Goal: Find specific page/section: Find specific page/section

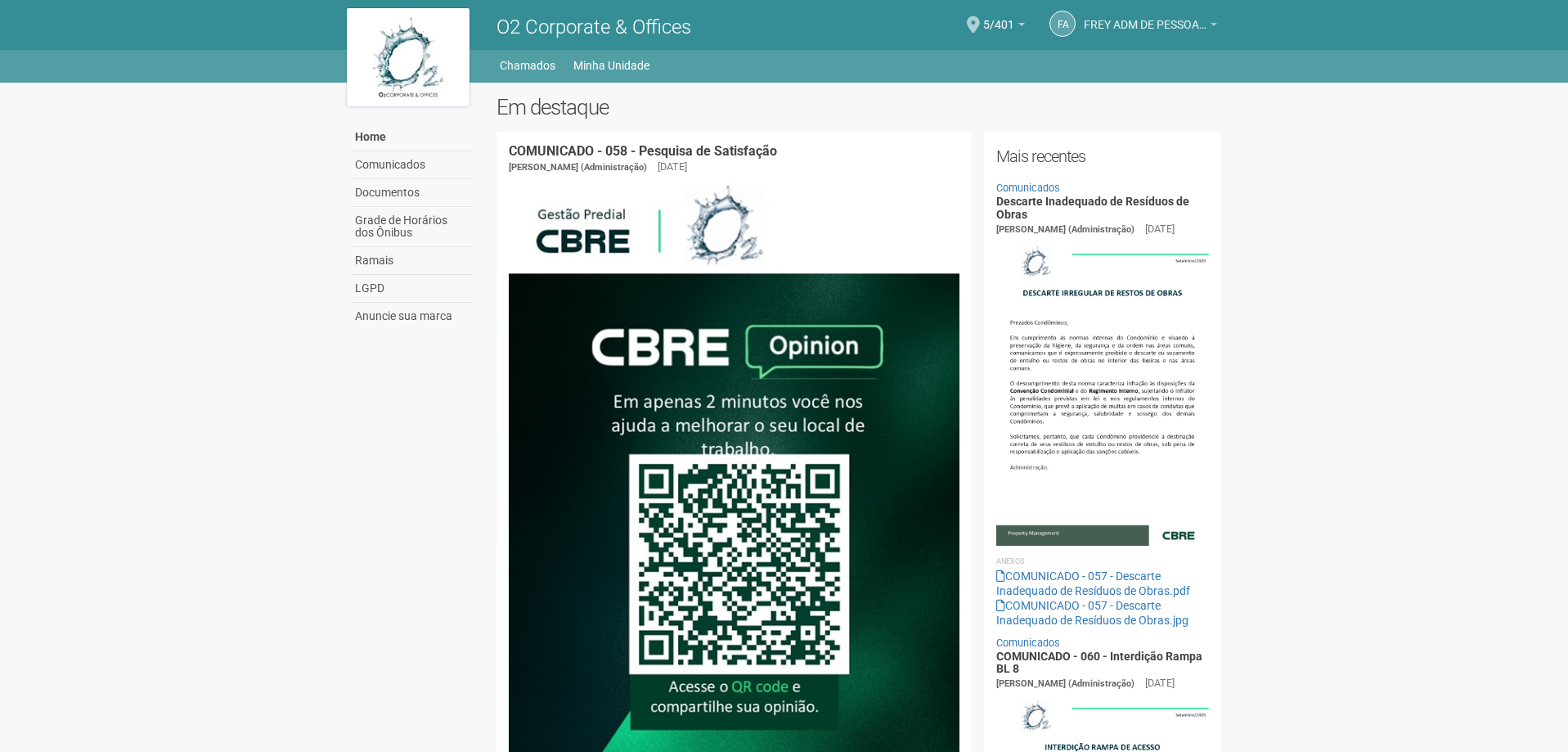
click at [1112, 17] on span "FREY ADM DE PESSOAL LTDA" at bounding box center [1145, 17] width 123 height 29
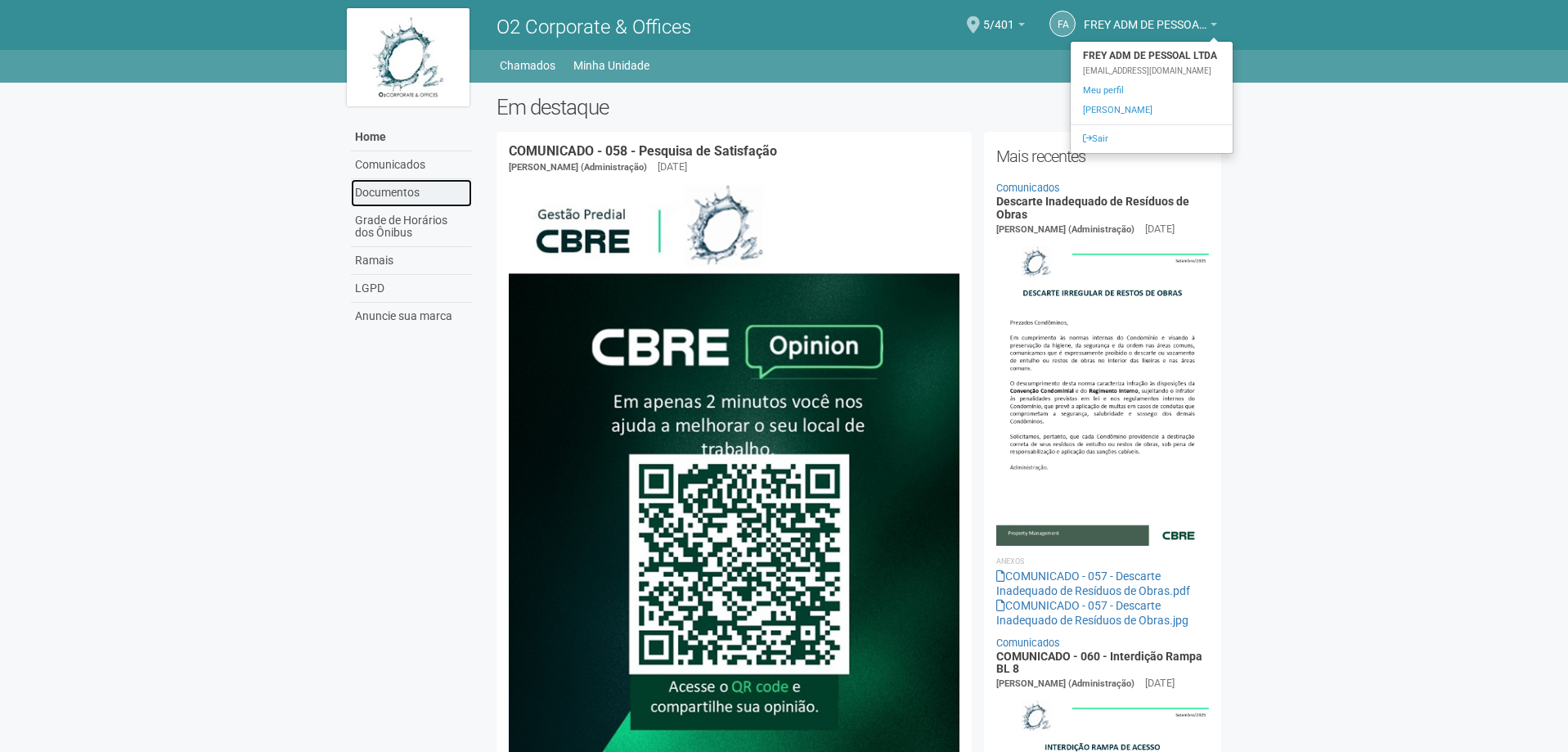
click at [391, 195] on link "Documentos" at bounding box center [411, 193] width 121 height 28
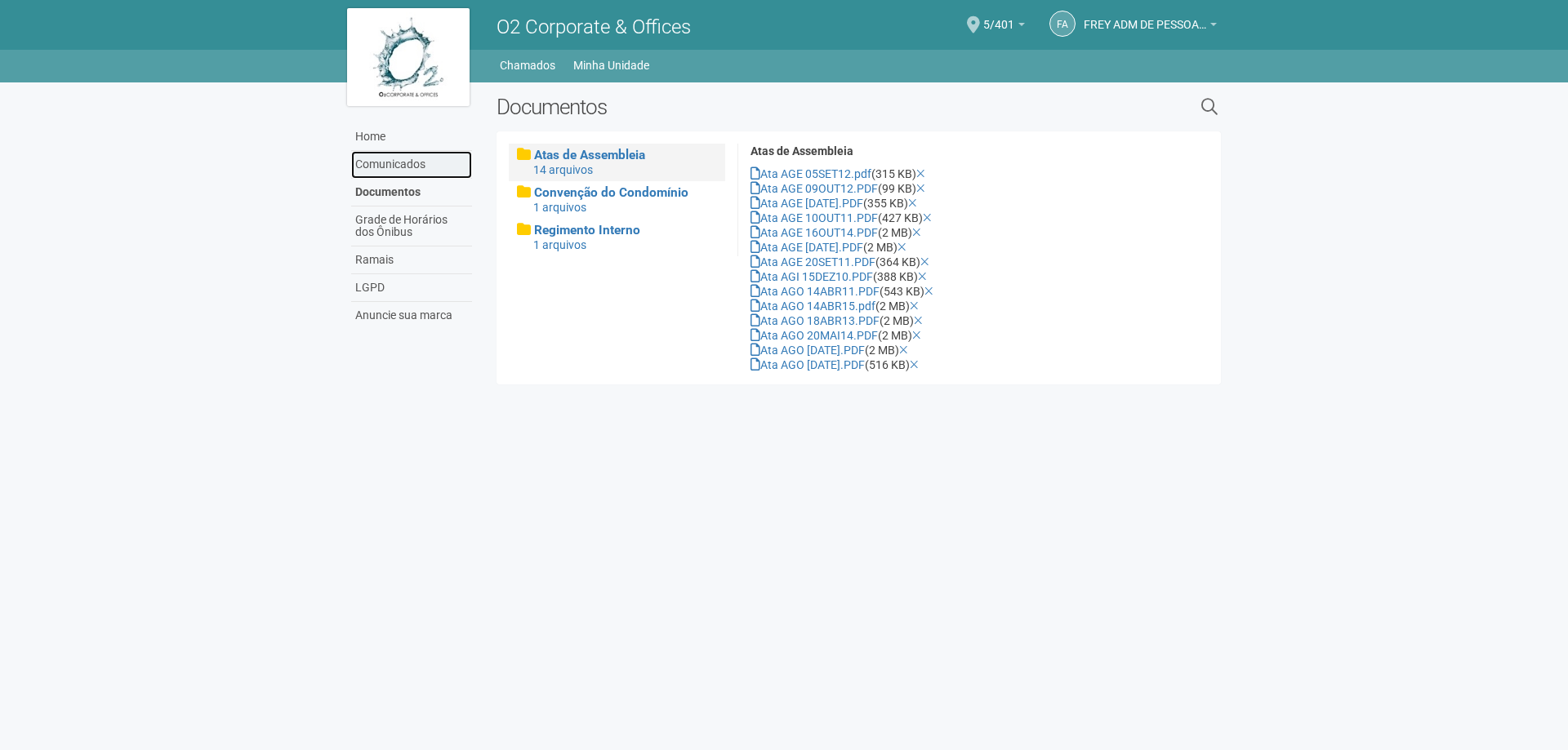
click at [394, 164] on link "Comunicados" at bounding box center [411, 165] width 121 height 28
